Goal: Find specific page/section: Find specific page/section

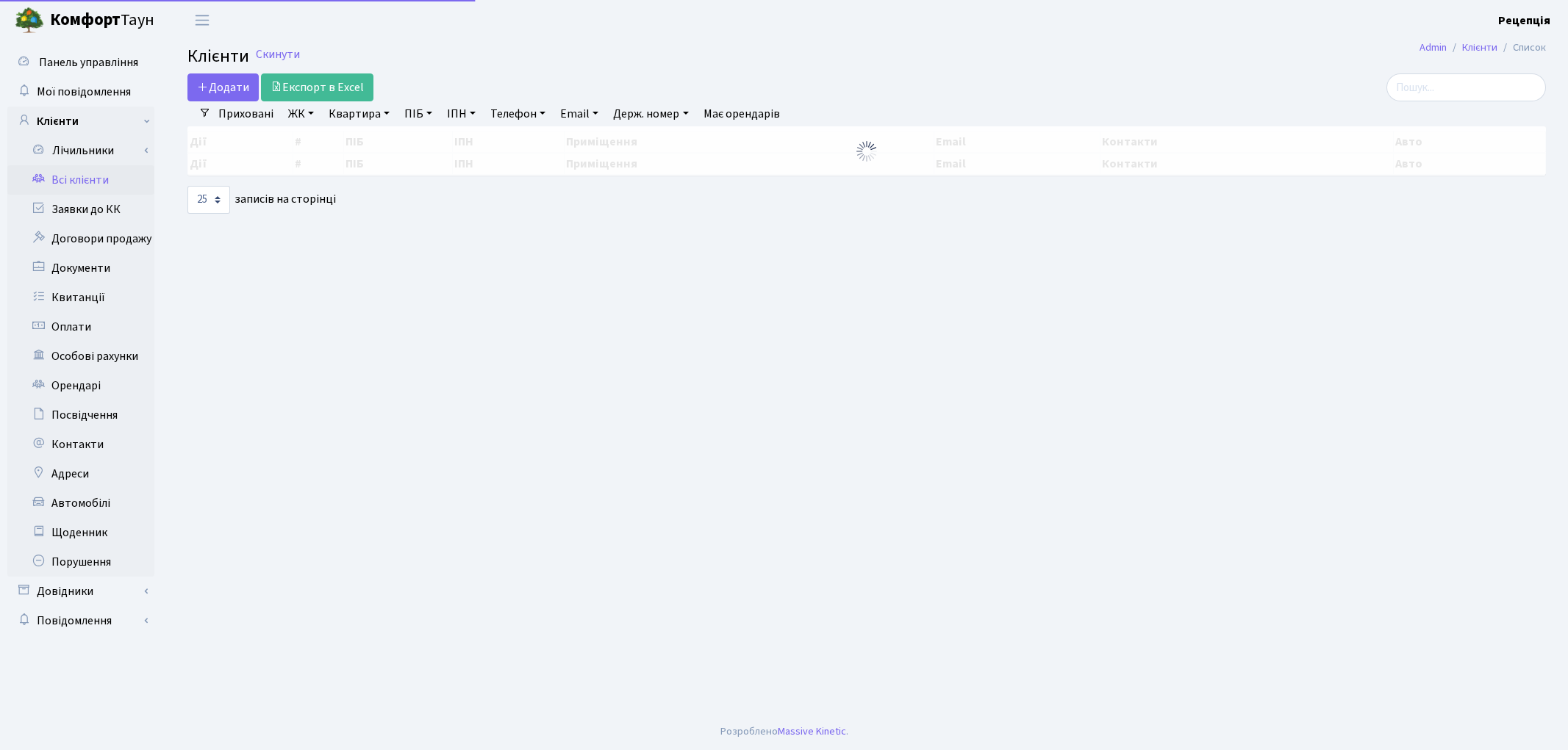
select select "25"
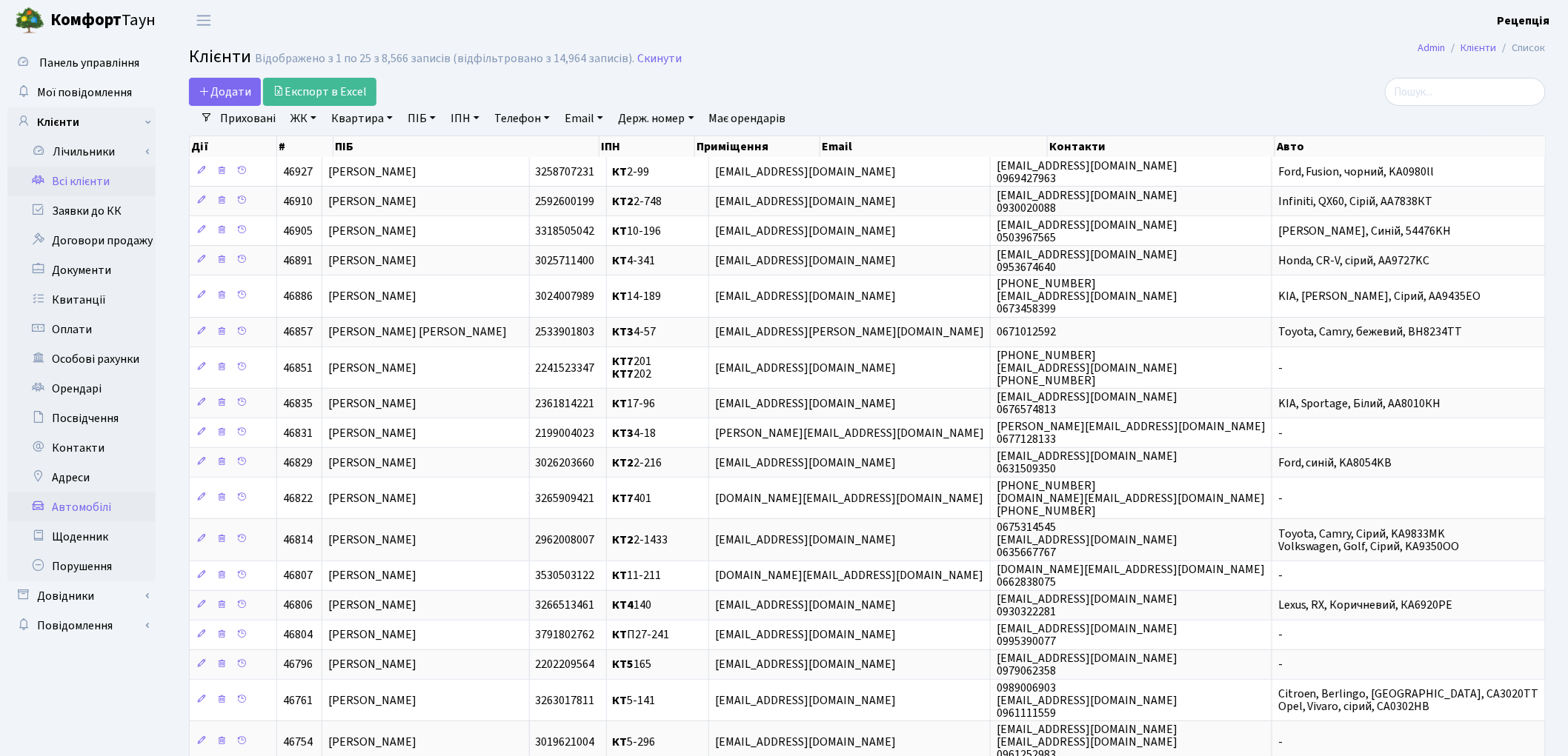
click at [101, 501] on link "Автомобілі" at bounding box center [81, 508] width 148 height 29
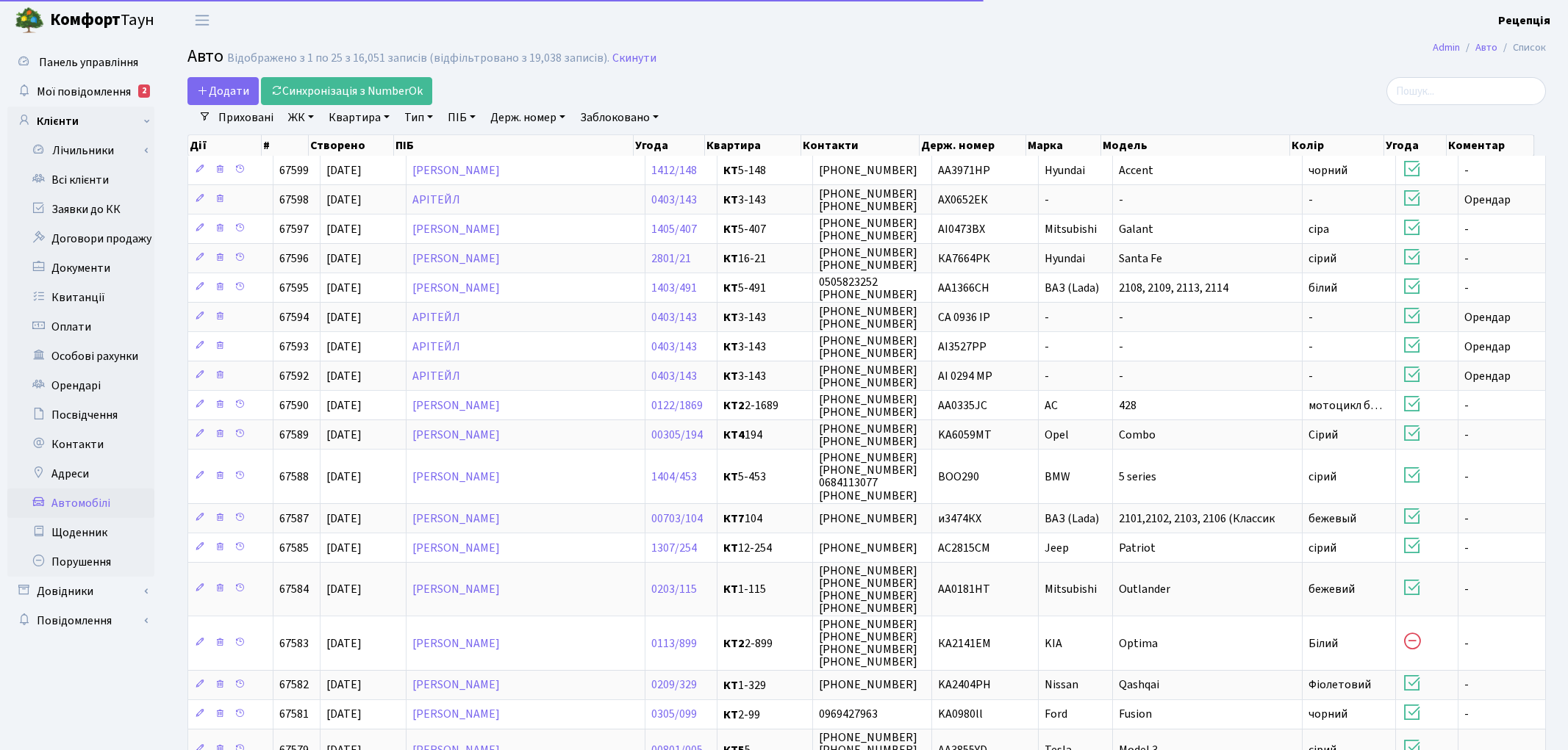
select select "25"
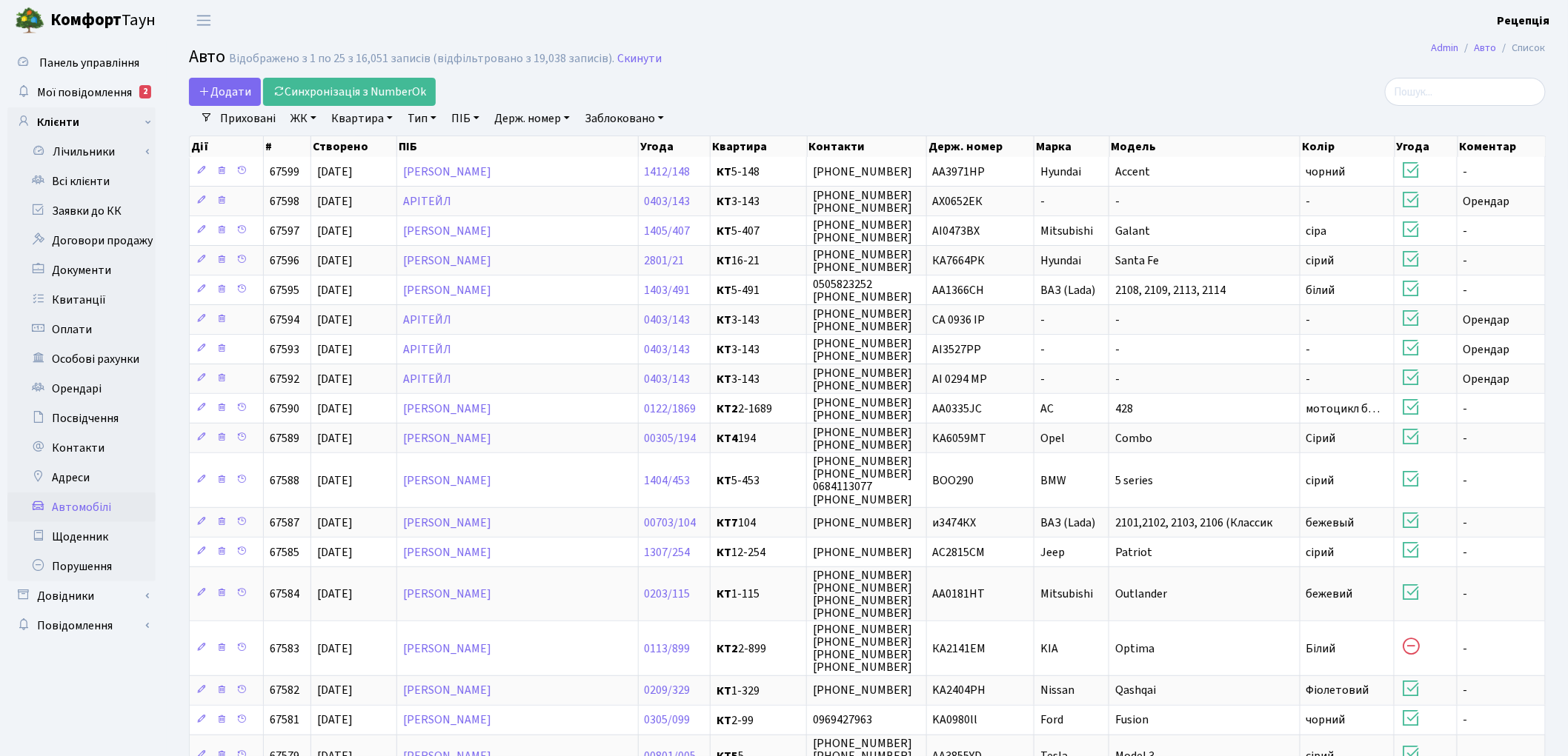
click at [552, 112] on link "Держ. номер" at bounding box center [531, 119] width 87 height 25
type input "0056"
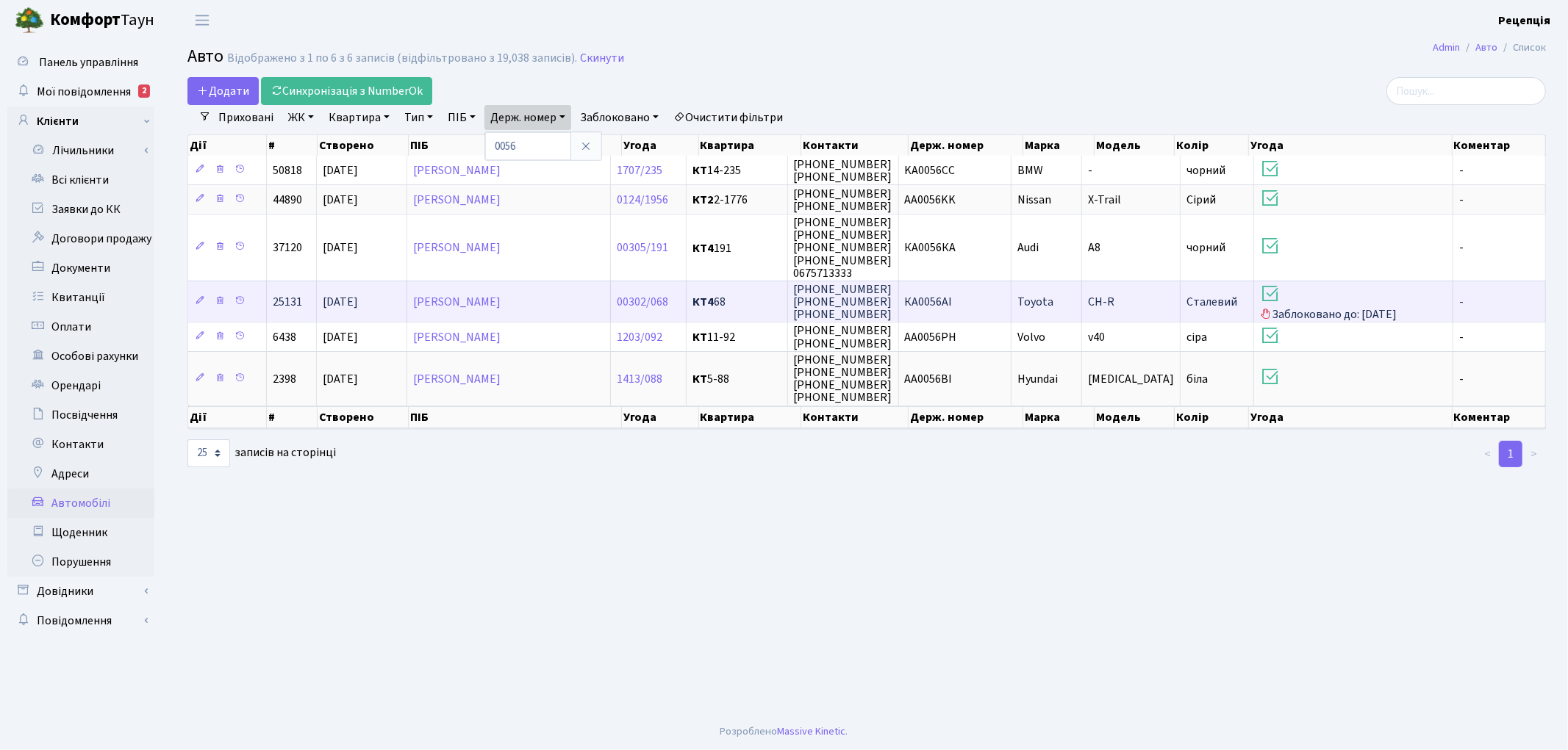
click at [964, 300] on td "КА0056АІ" at bounding box center [956, 301] width 114 height 41
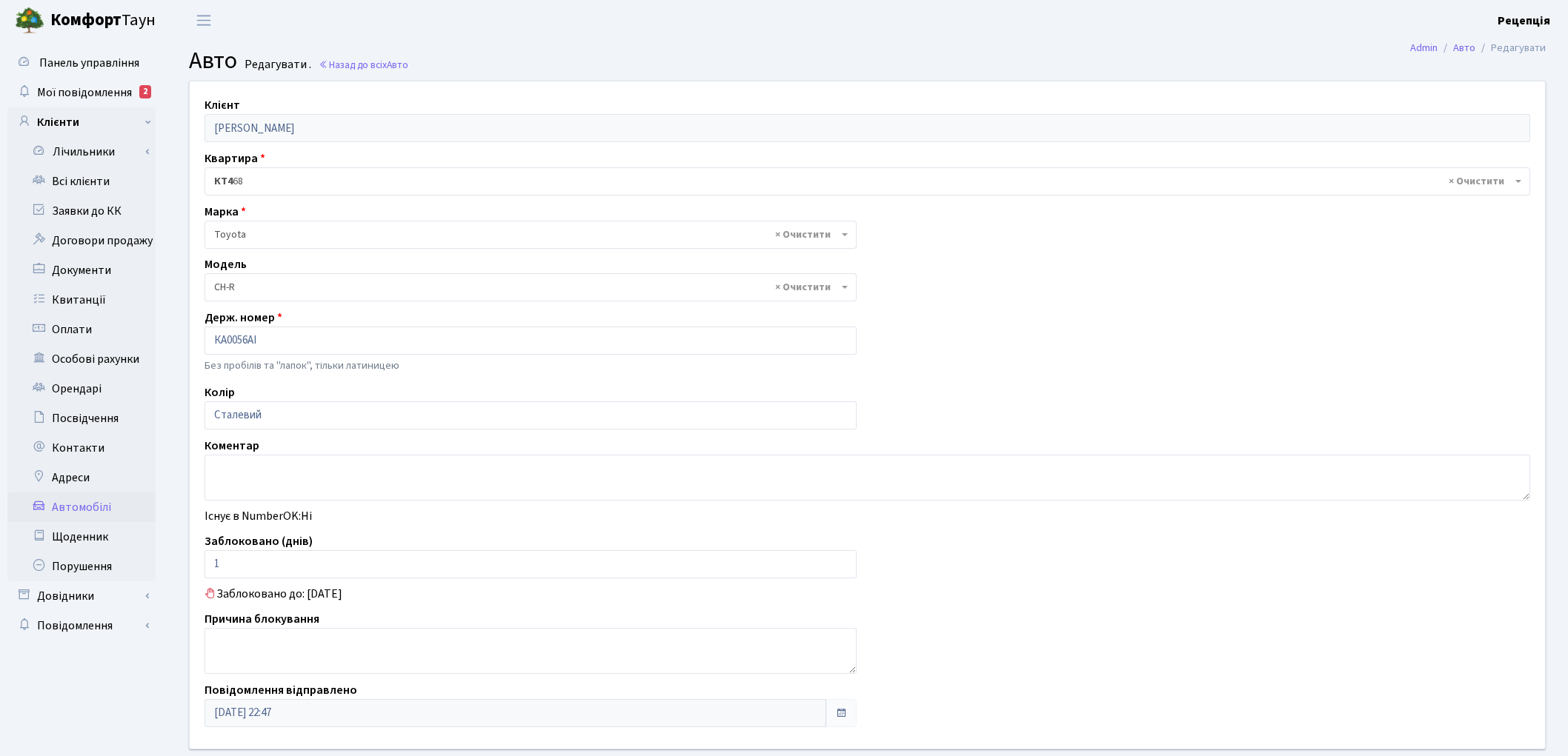
select select "2313"
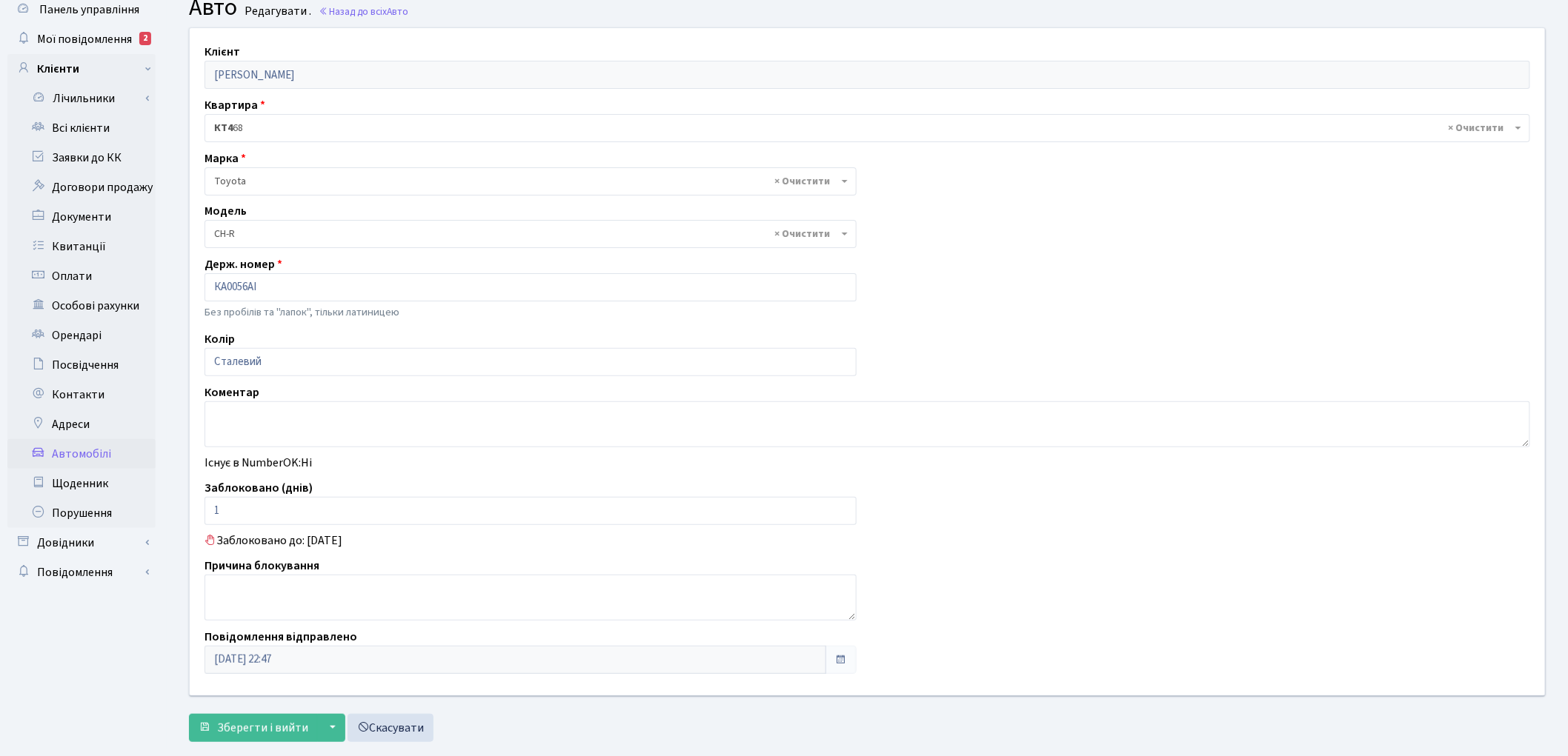
scroll to position [83, 0]
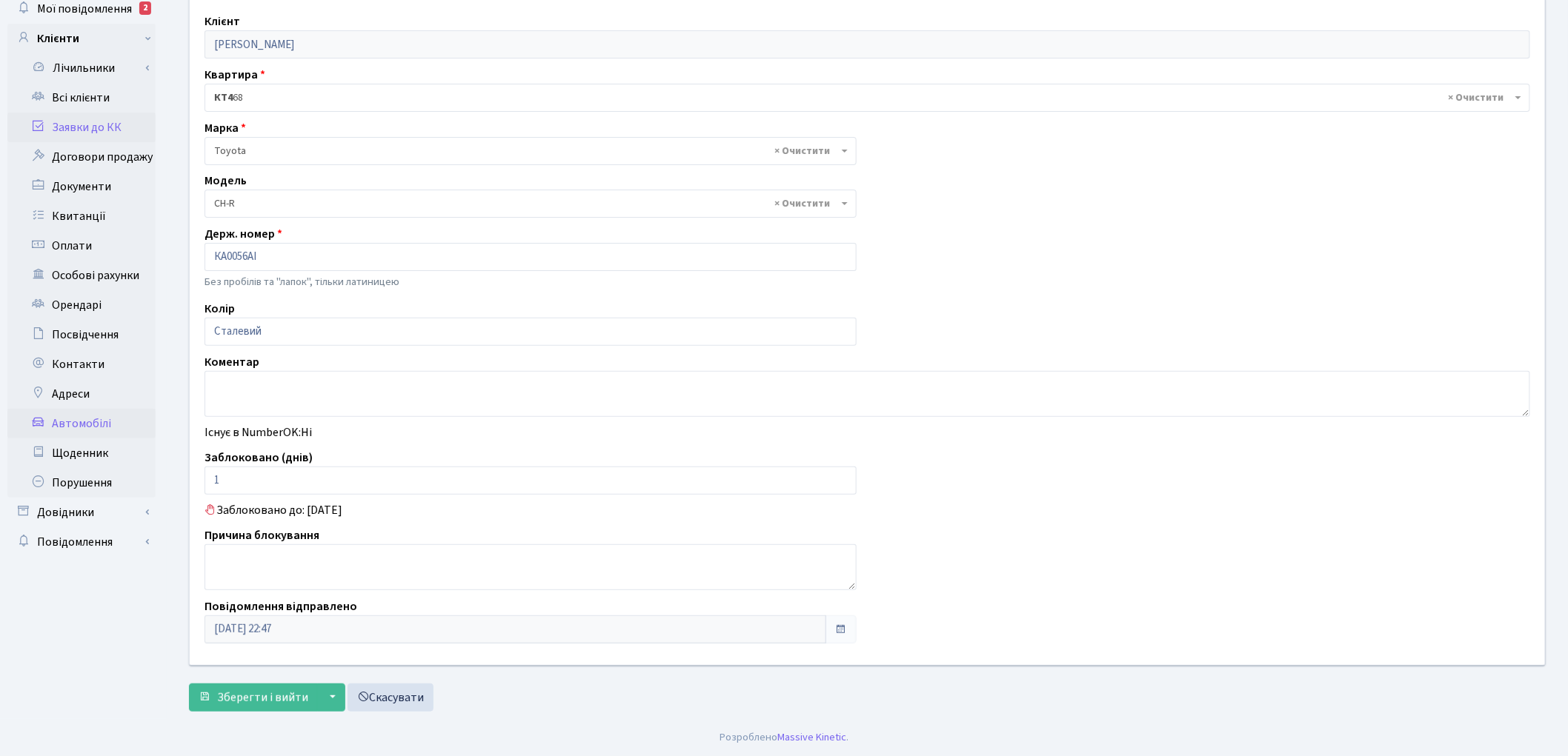
click at [106, 127] on link "Заявки до КК" at bounding box center [81, 127] width 148 height 29
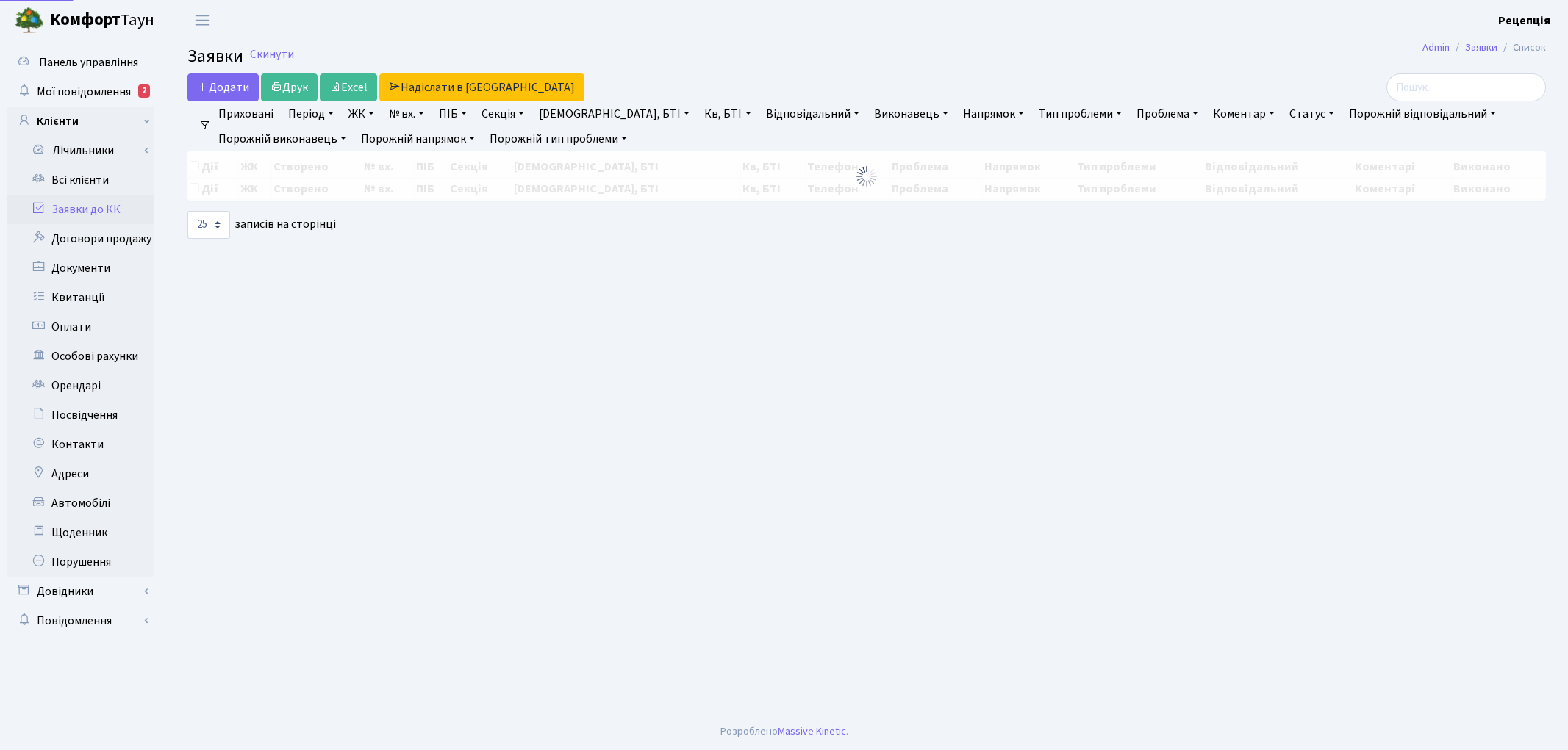
select select "25"
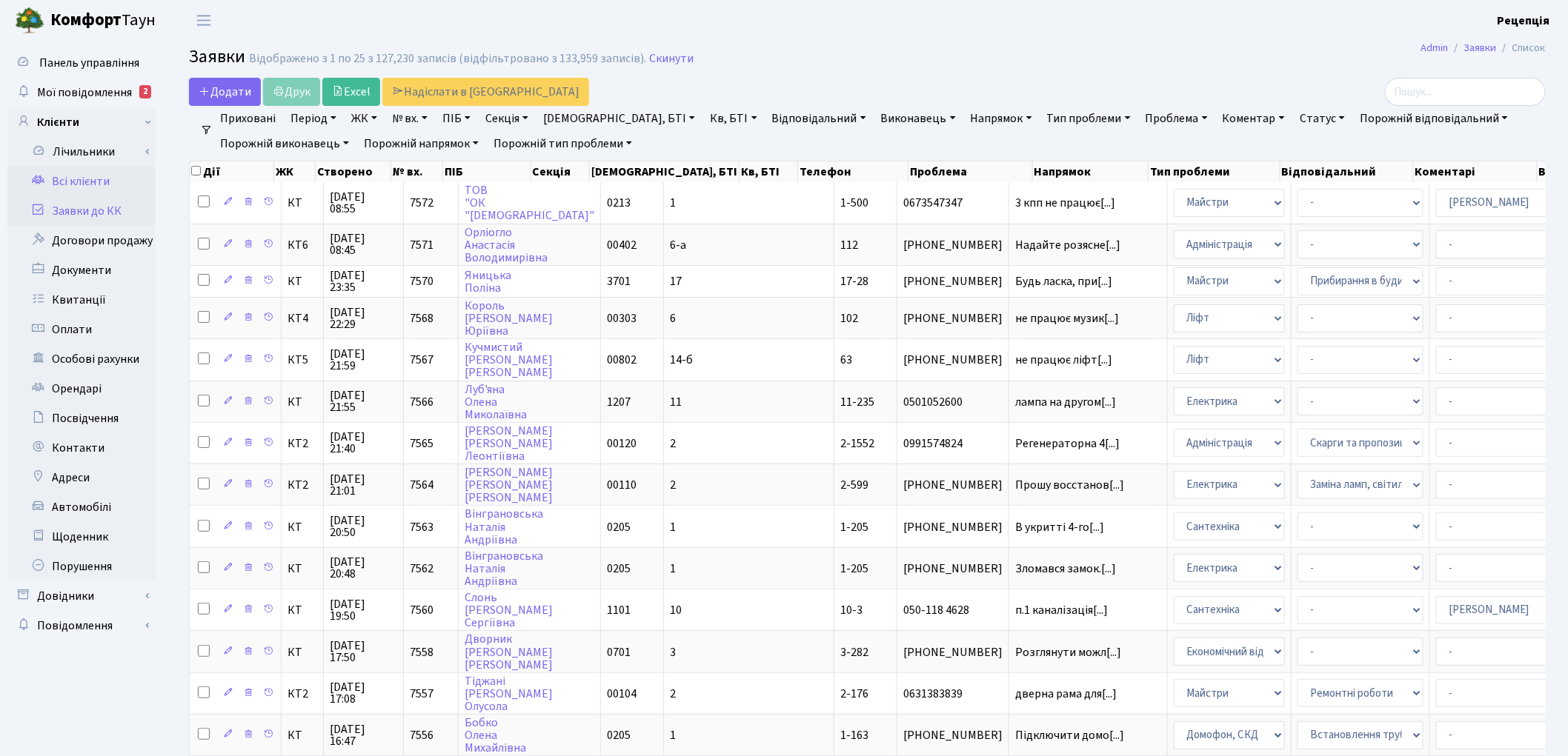
click at [114, 190] on link "Всі клієнти" at bounding box center [81, 181] width 148 height 29
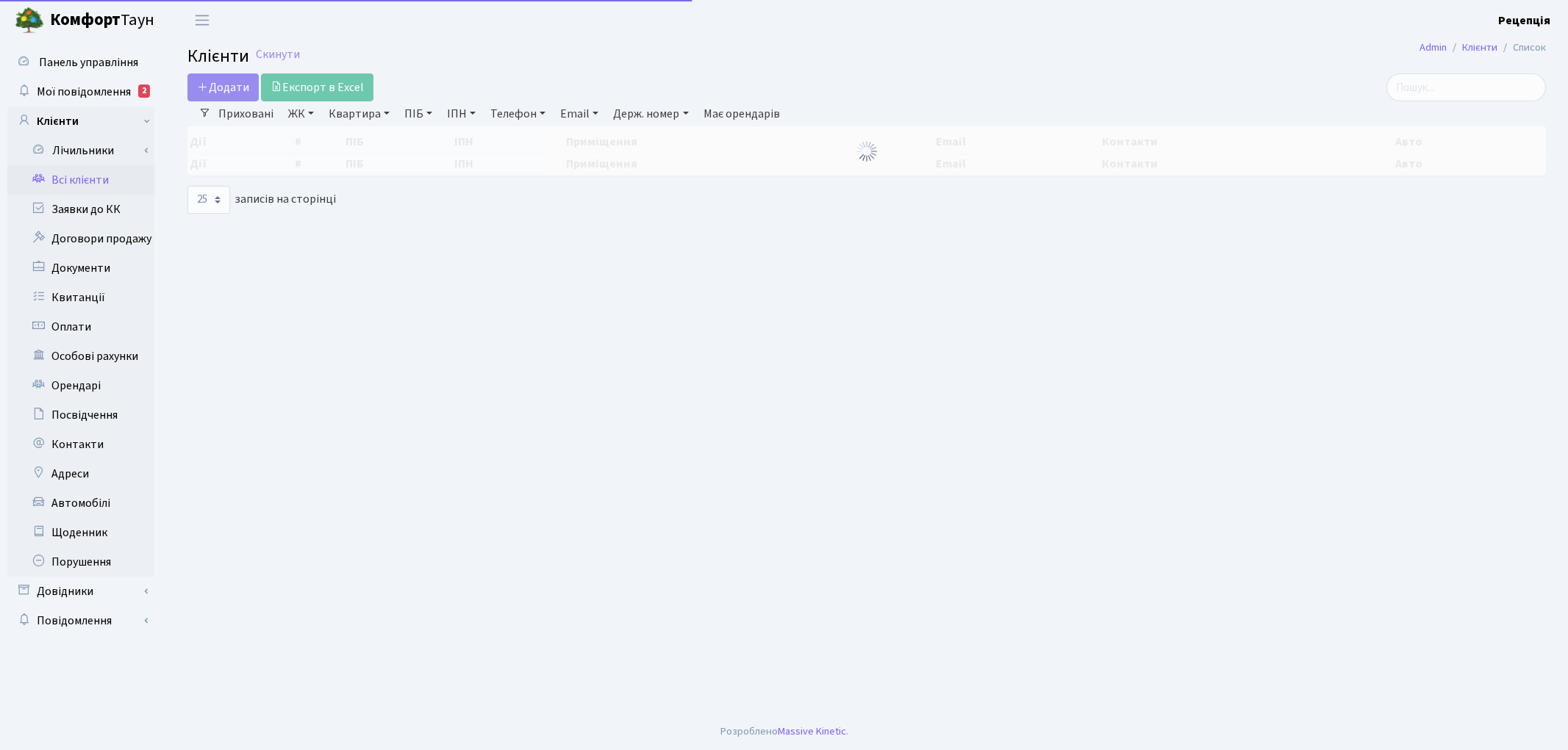
select select "25"
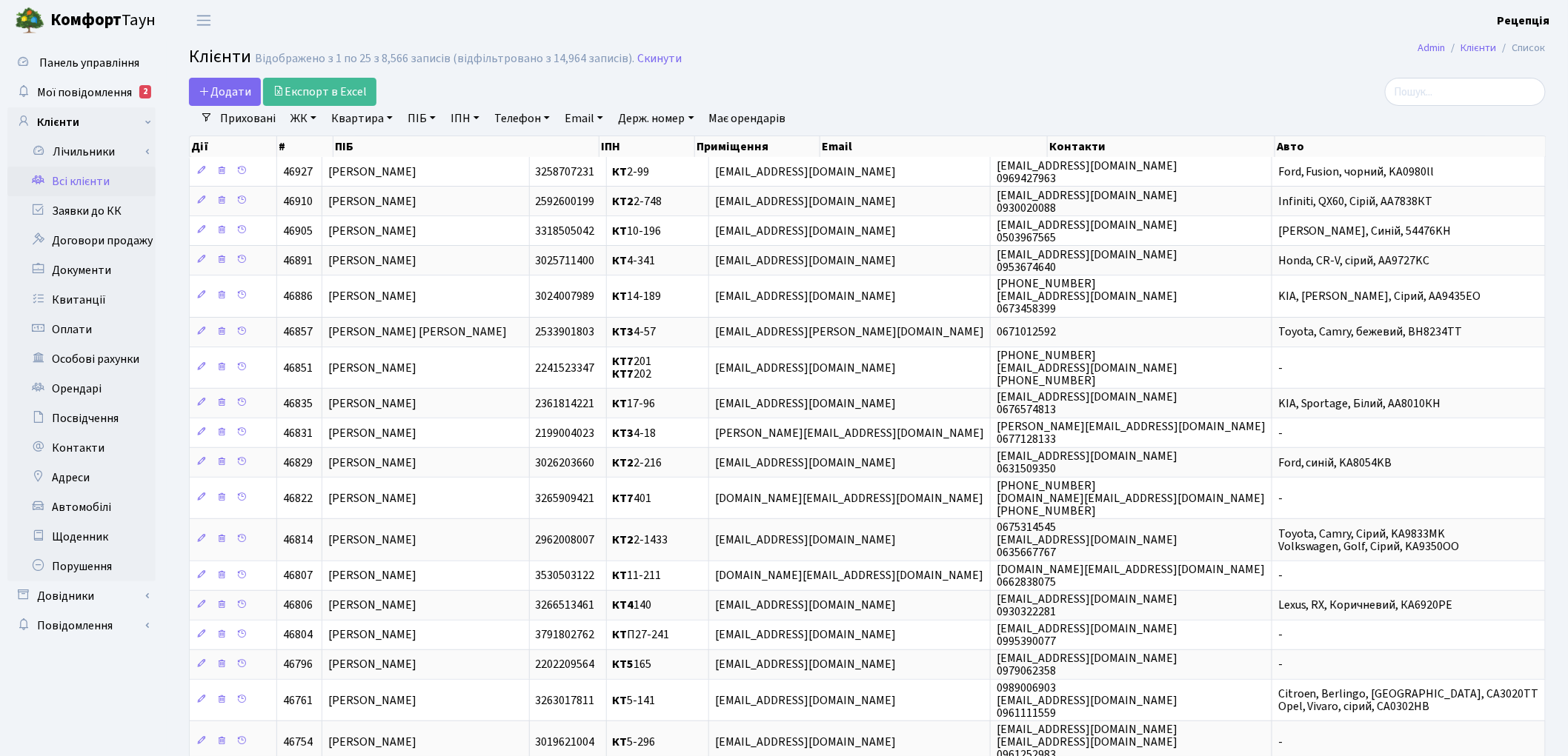
click at [1028, 56] on h2 "Клієнти Відображено з 1 по 25 з 8,566 записів (відфільтровано з 14,964 записів)…" at bounding box center [867, 59] width 1357 height 25
